Goal: Task Accomplishment & Management: Use online tool/utility

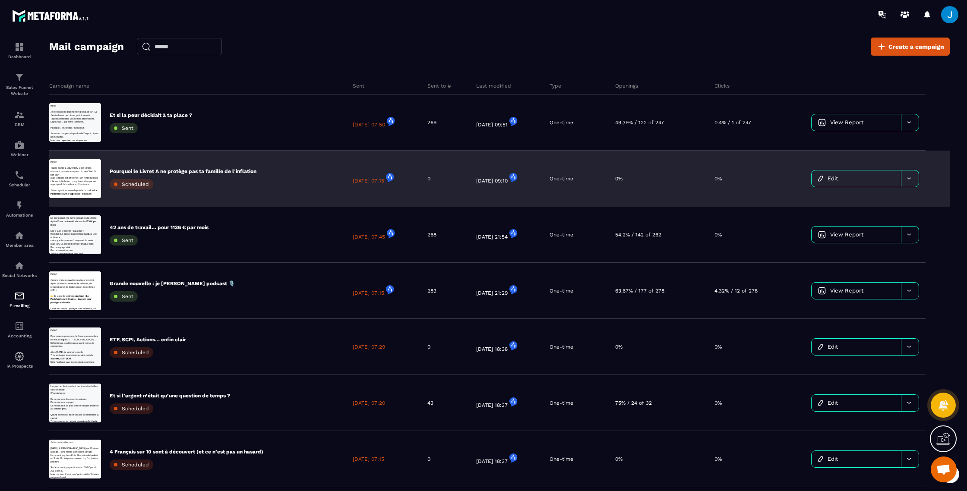
scroll to position [276, 0]
click at [210, 169] on p "Pourquoi le Livret A ne protège pas ta famille de l’inflation" at bounding box center [183, 171] width 147 height 7
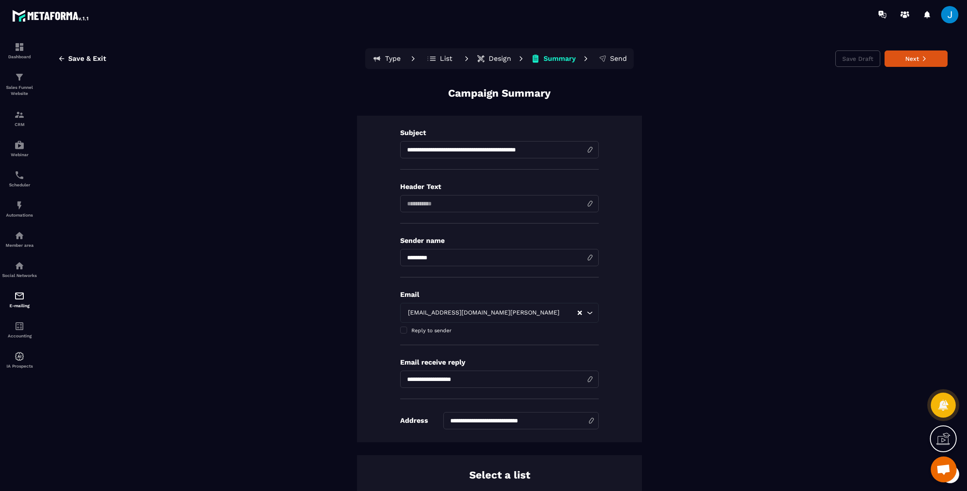
click at [488, 54] on button "Design" at bounding box center [494, 58] width 40 height 17
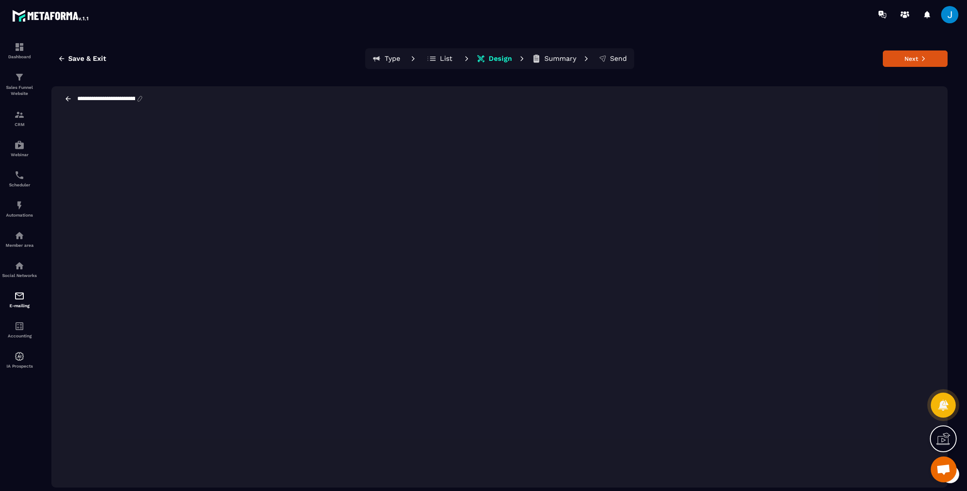
click at [937, 466] on span "Ouvrir le chat" at bounding box center [943, 471] width 14 height 12
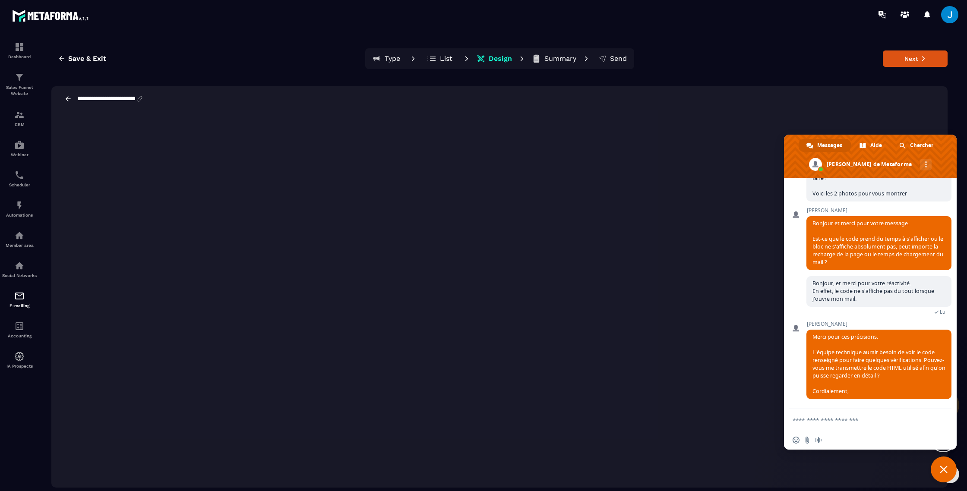
click at [839, 424] on form at bounding box center [861, 420] width 136 height 23
click at [836, 417] on textarea "Entrez votre message..." at bounding box center [861, 421] width 136 height 8
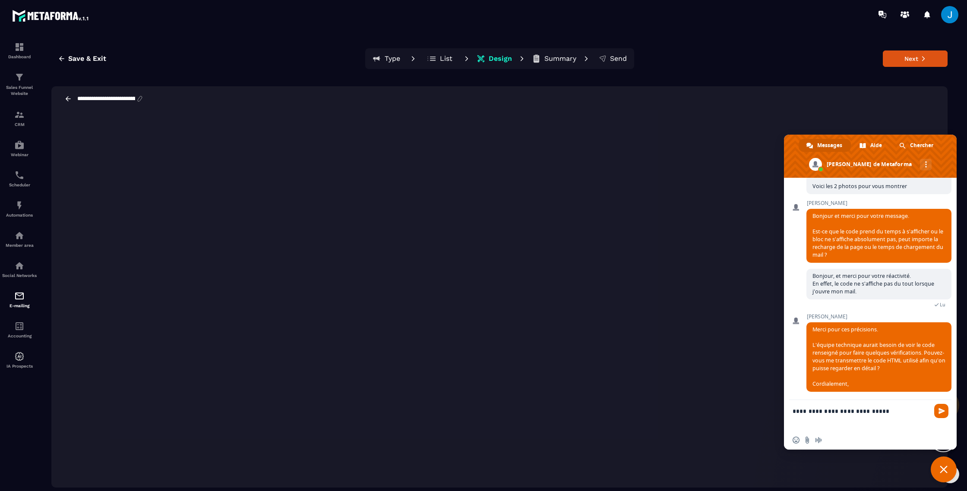
paste textarea "**********"
type textarea "**********"
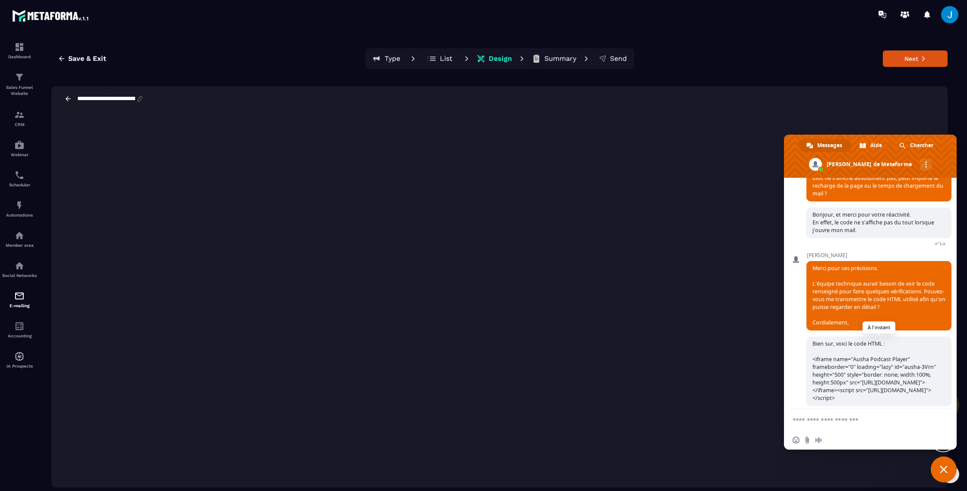
scroll to position [338, 0]
click at [871, 354] on span "Bien sur, voici le code HTML : <iframe name="Ausha Podcast Player" frameborder=…" at bounding box center [878, 372] width 145 height 70
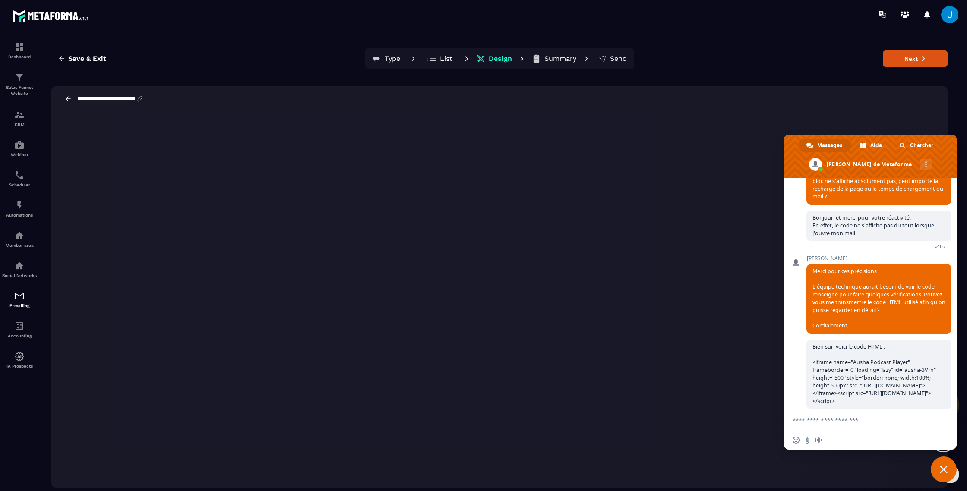
click at [946, 463] on span "Fermer le chat" at bounding box center [944, 470] width 26 height 26
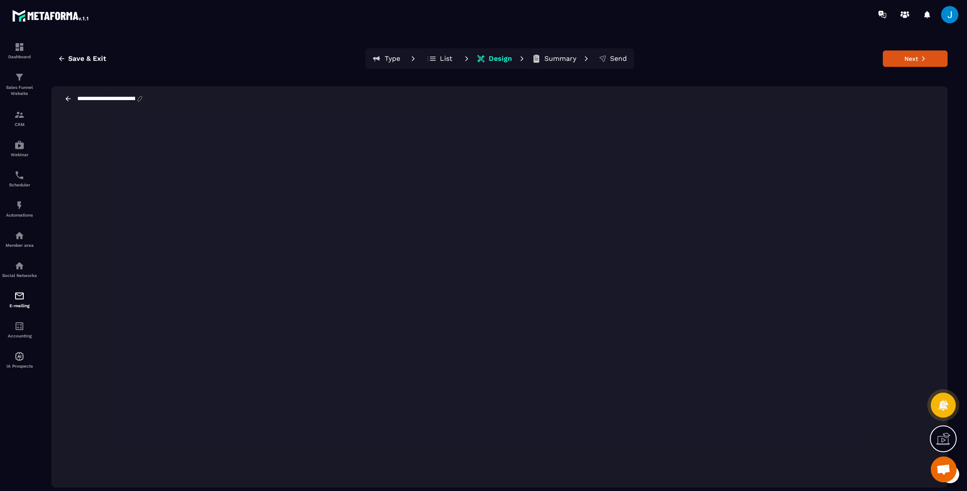
click at [942, 477] on span "Ouvrir le chat" at bounding box center [944, 470] width 26 height 26
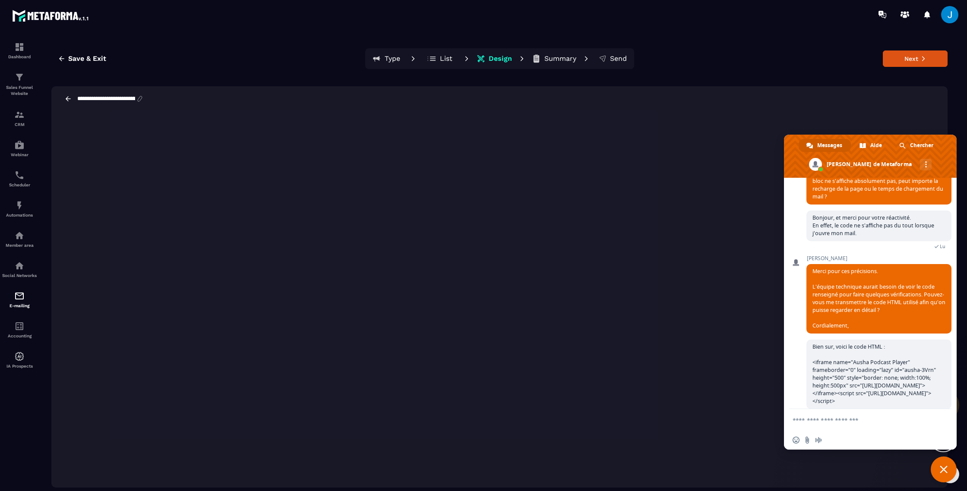
scroll to position [338, 0]
